Goal: Connect with others: Participate in discussion

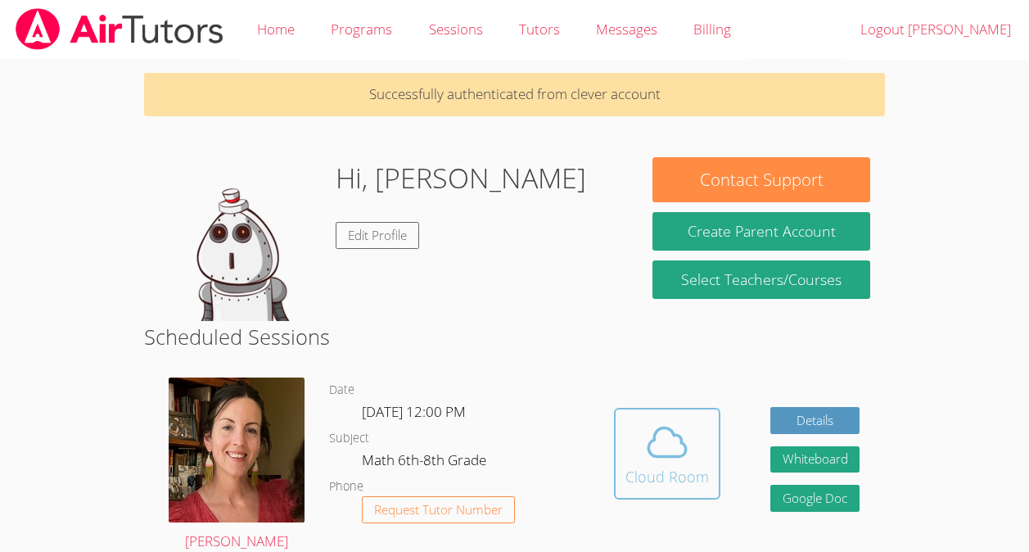
click at [680, 428] on icon at bounding box center [667, 442] width 46 height 46
click at [659, 459] on icon at bounding box center [667, 442] width 46 height 46
drag, startPoint x: 798, startPoint y: 457, endPoint x: 739, endPoint y: 463, distance: 59.3
click at [739, 463] on div "Hidden Cloud Room Details Whiteboard Hidden Google Doc" at bounding box center [737, 465] width 296 height 201
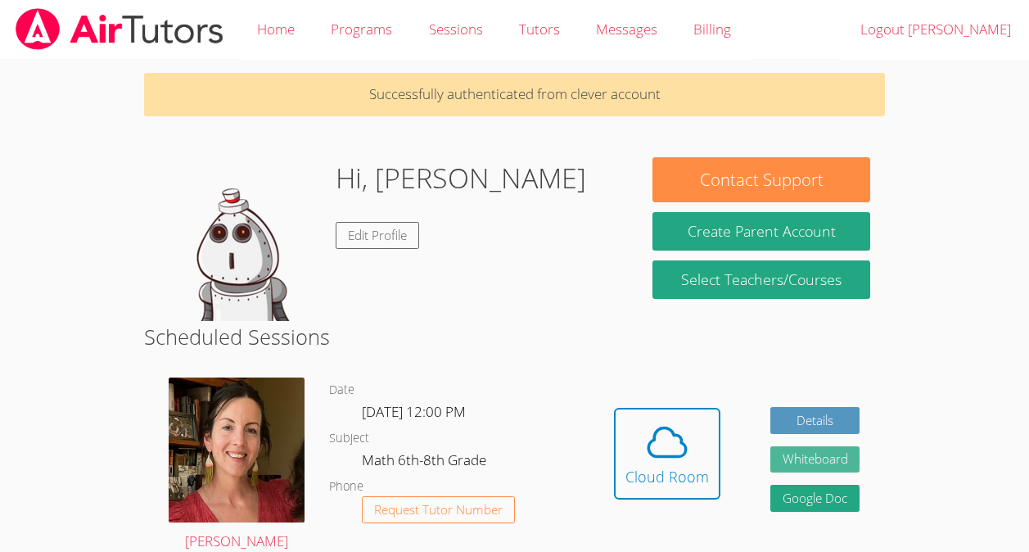
click at [789, 463] on button "Whiteboard" at bounding box center [816, 459] width 90 height 27
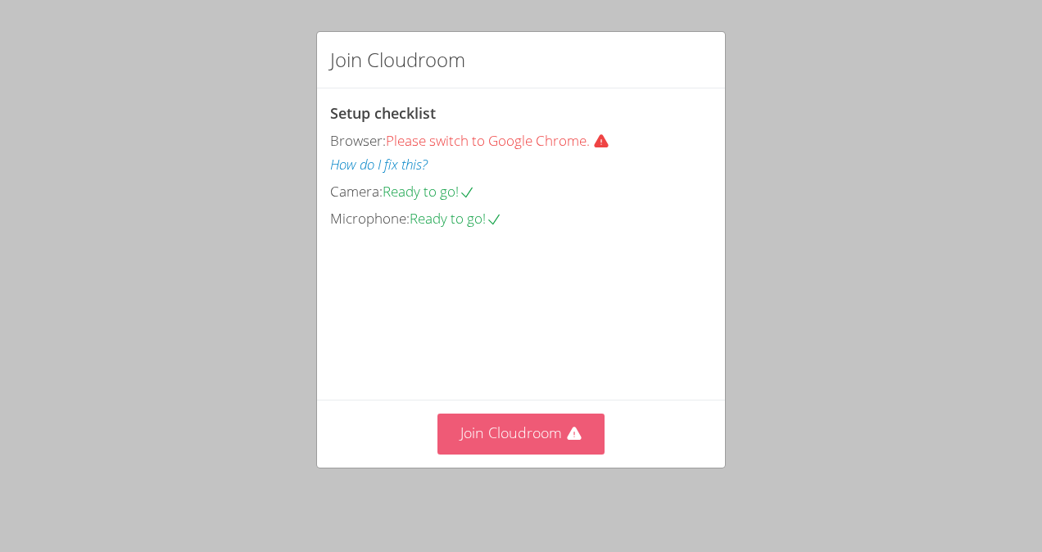
click at [572, 437] on icon at bounding box center [574, 434] width 16 height 16
click at [504, 336] on video at bounding box center [453, 304] width 246 height 123
click at [503, 428] on button "Join Cloudroom" at bounding box center [521, 434] width 168 height 40
